Goal: Communication & Community: Ask a question

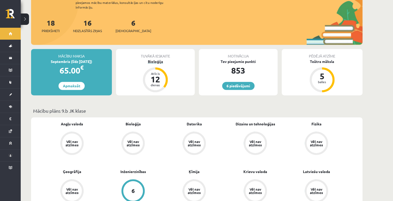
scroll to position [83, 0]
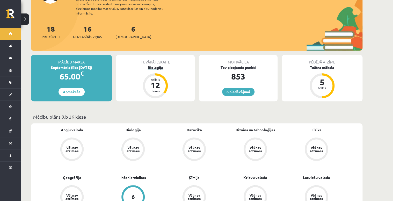
click at [165, 65] on div "Bioloģija" at bounding box center [155, 67] width 79 height 5
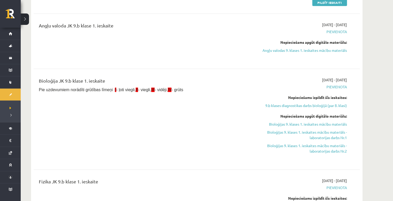
scroll to position [124, 0]
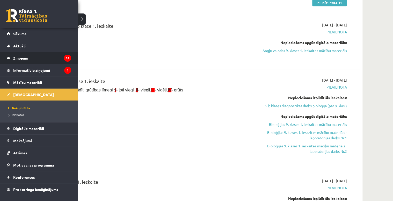
click at [39, 62] on legend "Ziņojumi 16" at bounding box center [42, 58] width 58 height 12
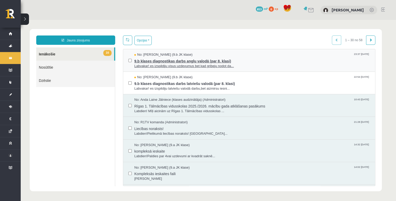
click at [169, 65] on span "Labvakar! es izspildiju visus uzdevumus bet kad gribeju nodot da..." at bounding box center [252, 66] width 236 height 5
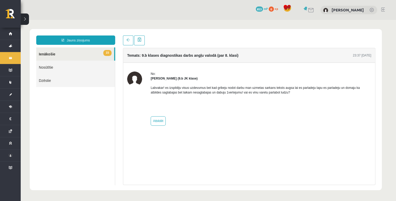
click at [71, 54] on link "15 Ienākošie" at bounding box center [75, 53] width 78 height 13
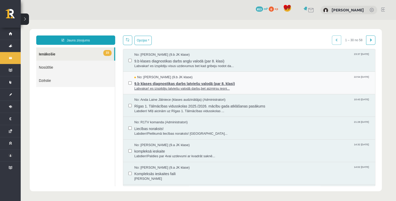
click at [173, 89] on span "Labvakar! es izspildiju latviešu valodā darbu,bet aizmirsu iesni..." at bounding box center [252, 88] width 236 height 5
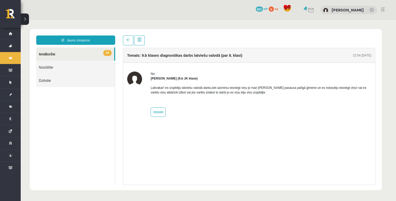
click at [74, 52] on link "14 Ienākošie" at bounding box center [75, 53] width 78 height 13
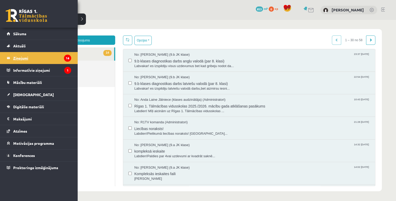
click at [34, 59] on legend "Ziņojumi 16" at bounding box center [42, 58] width 58 height 12
click at [15, 34] on span "Sākums" at bounding box center [19, 33] width 13 height 5
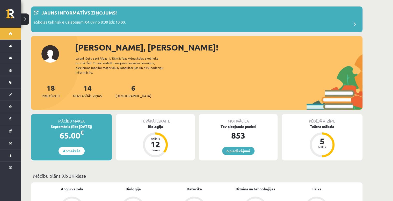
scroll to position [21, 0]
